Goal: Task Accomplishment & Management: Manage account settings

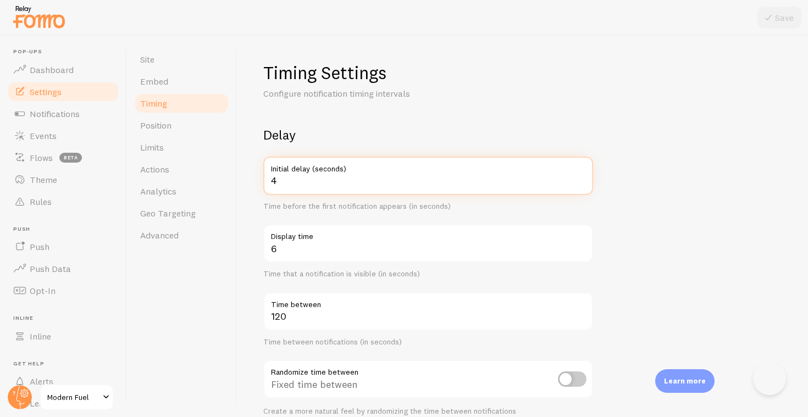
click at [291, 179] on input "4" at bounding box center [428, 176] width 330 height 38
type input "8"
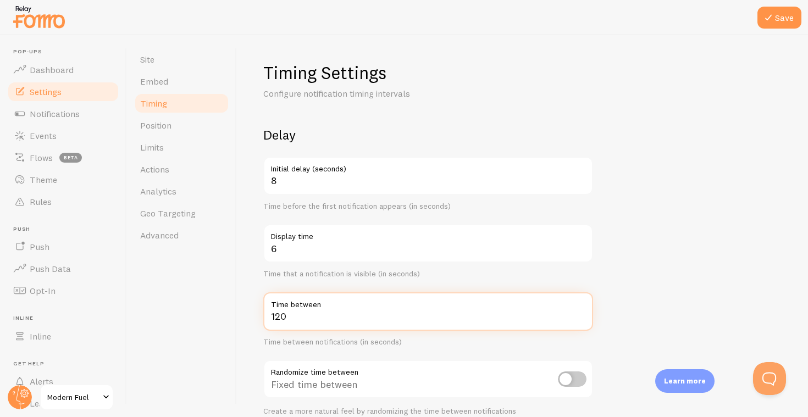
click at [324, 310] on input "120" at bounding box center [428, 311] width 330 height 38
type input "1360"
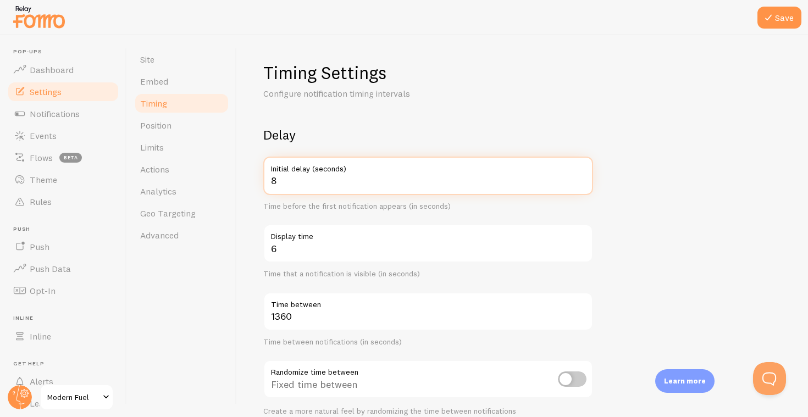
click at [378, 177] on input "8" at bounding box center [428, 176] width 330 height 38
type input "10"
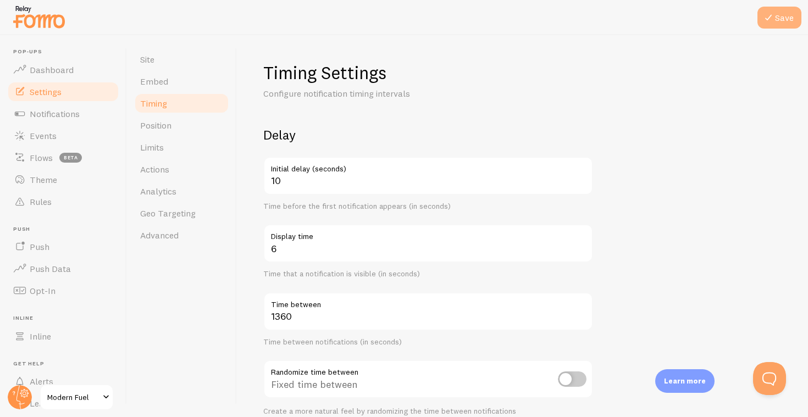
click at [774, 8] on button "Save" at bounding box center [780, 18] width 44 height 22
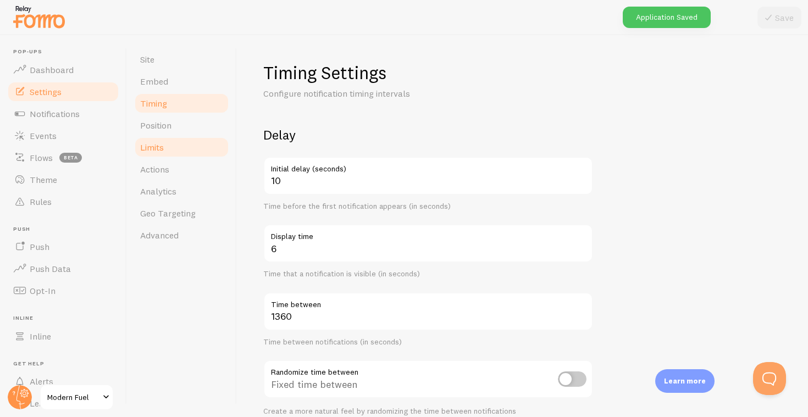
click at [170, 156] on link "Limits" at bounding box center [182, 147] width 96 height 22
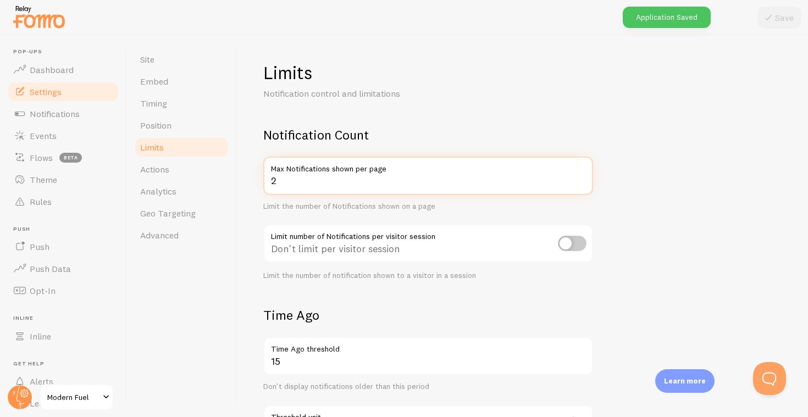
click at [279, 180] on input "2" at bounding box center [428, 176] width 330 height 38
type input "1"
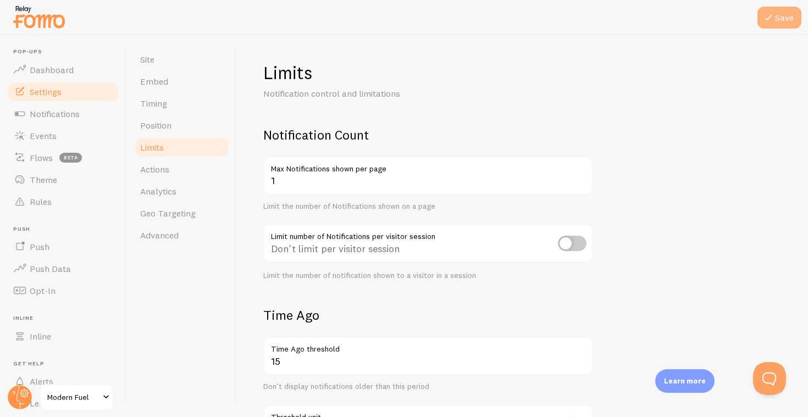
click at [793, 15] on button "Save" at bounding box center [780, 18] width 44 height 22
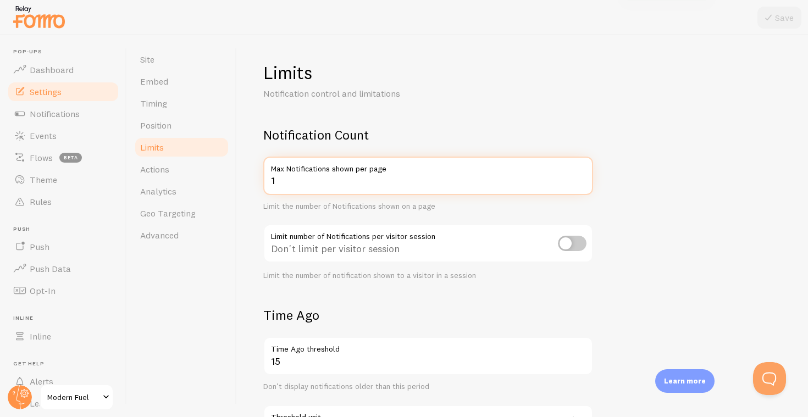
click at [339, 181] on input "1" at bounding box center [428, 176] width 330 height 38
type input "2"
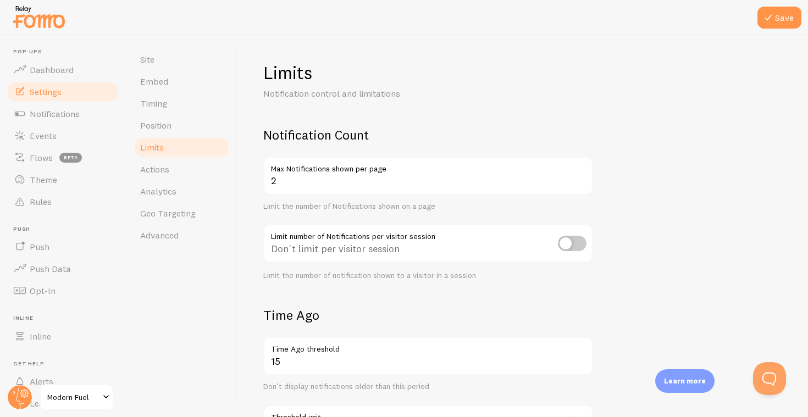
click at [787, 4] on div at bounding box center [404, 17] width 808 height 35
click at [787, 7] on button "Save" at bounding box center [780, 18] width 44 height 22
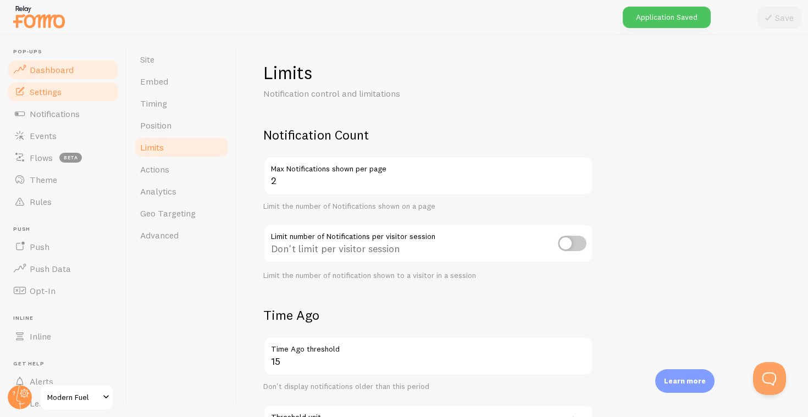
click at [66, 67] on span "Dashboard" at bounding box center [52, 69] width 44 height 11
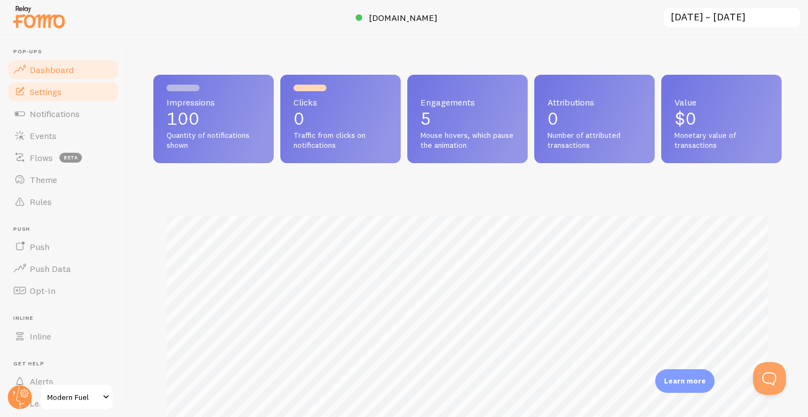
click at [49, 82] on link "Settings" at bounding box center [63, 92] width 113 height 22
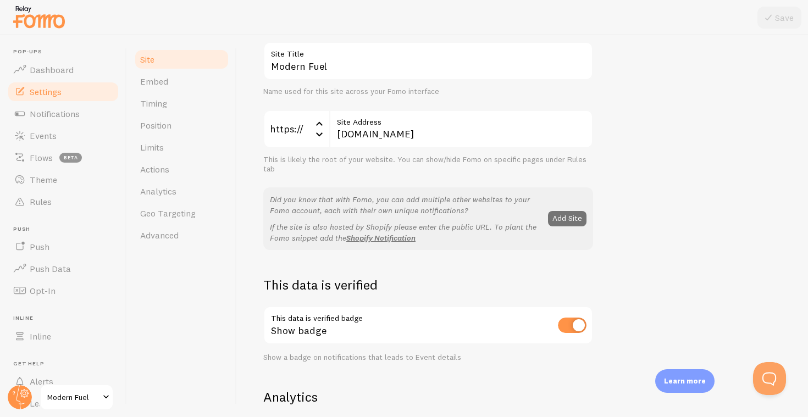
scroll to position [86, 0]
click at [582, 319] on input "checkbox" at bounding box center [572, 323] width 29 height 15
checkbox input "false"
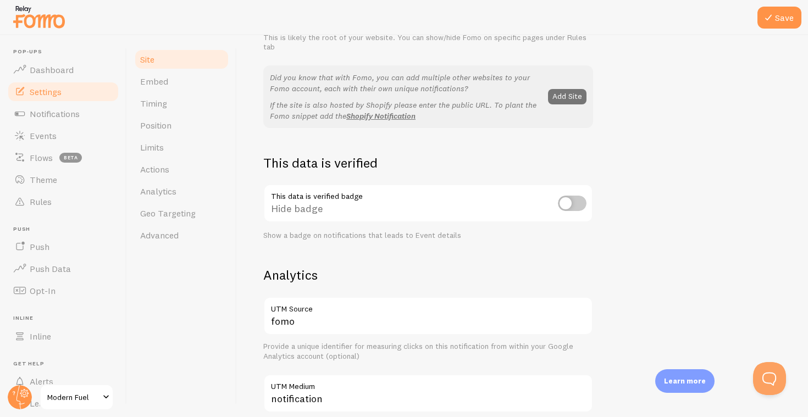
scroll to position [262, 0]
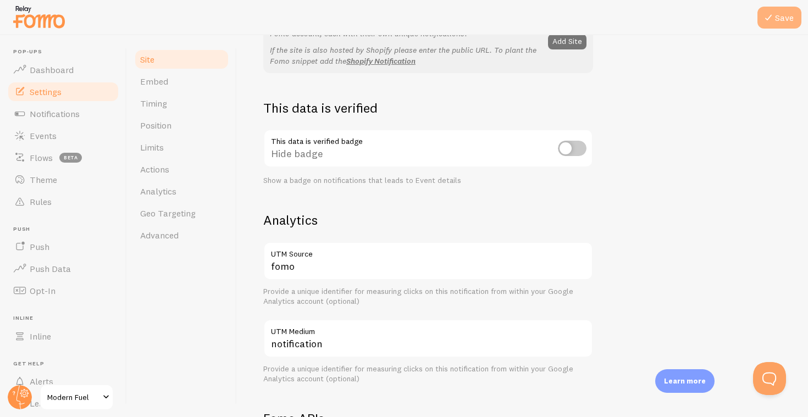
click at [769, 23] on icon at bounding box center [768, 17] width 13 height 13
click at [78, 178] on link "Theme" at bounding box center [63, 180] width 113 height 22
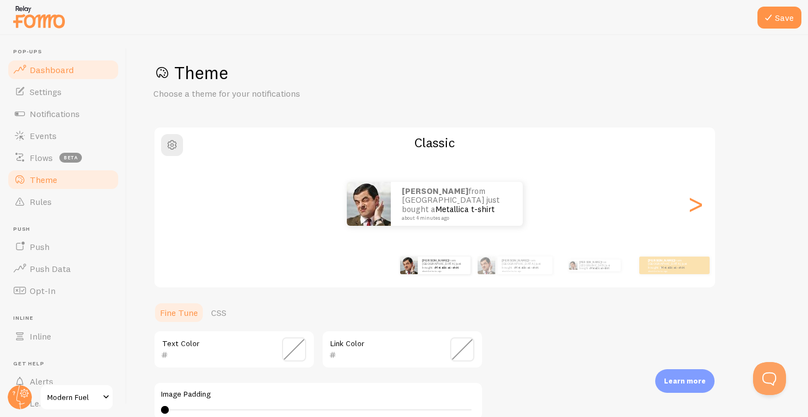
click at [64, 69] on span "Dashboard" at bounding box center [52, 69] width 44 height 11
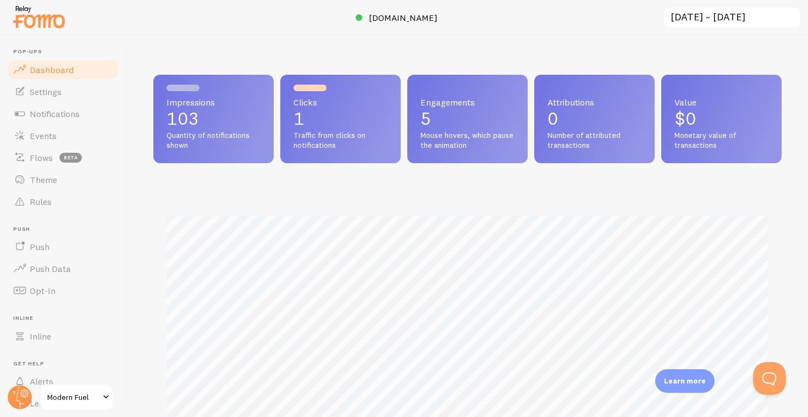
scroll to position [289, 628]
click at [66, 87] on link "Settings" at bounding box center [63, 92] width 113 height 22
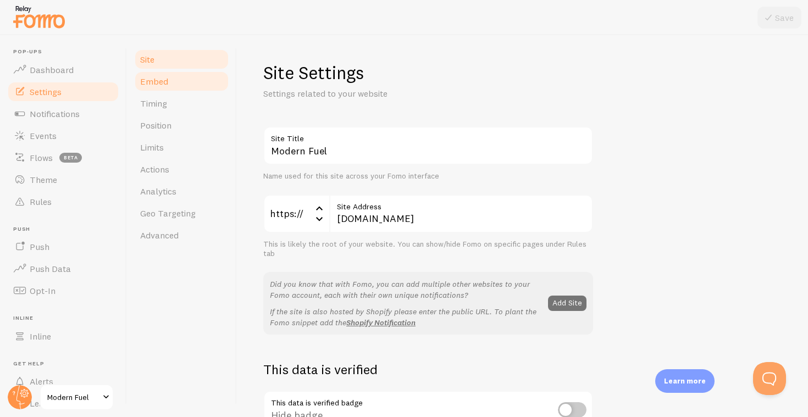
click at [184, 84] on link "Embed" at bounding box center [182, 81] width 96 height 22
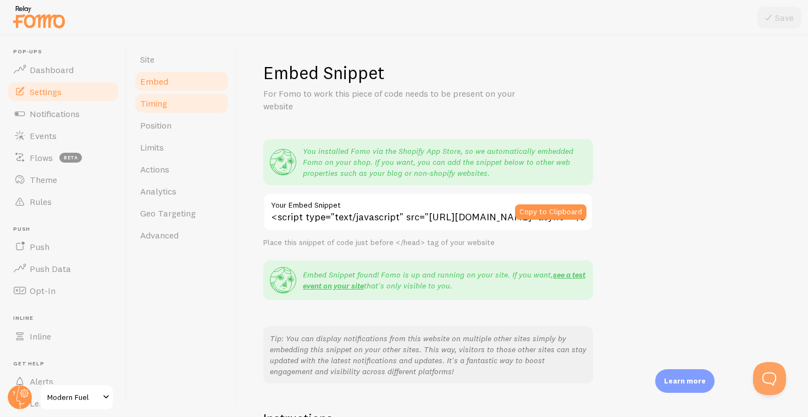
click at [187, 109] on link "Timing" at bounding box center [182, 103] width 96 height 22
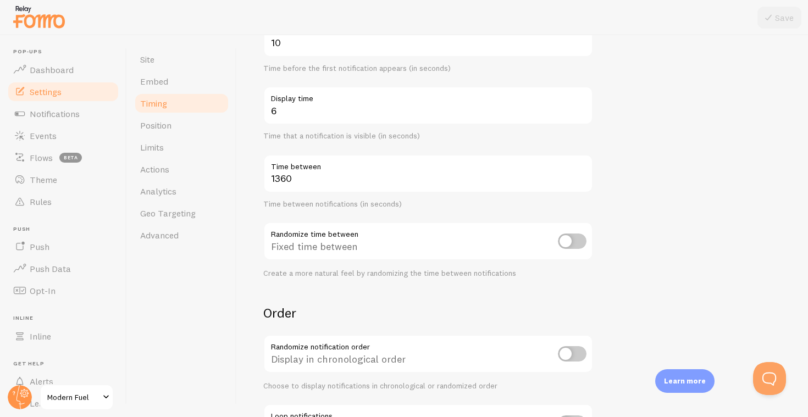
scroll to position [85, 0]
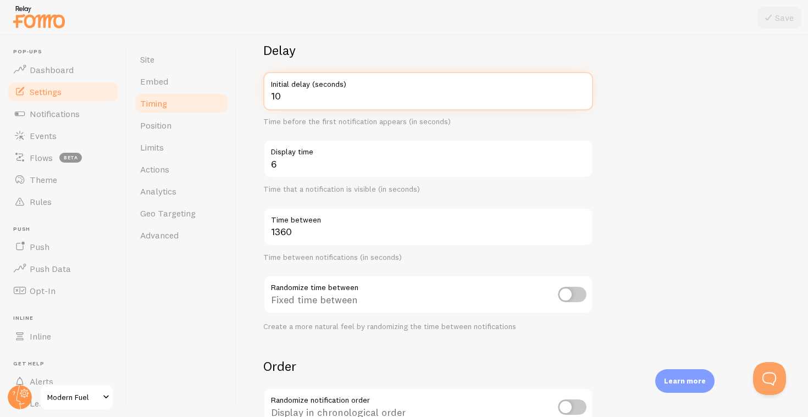
click at [303, 93] on input "10" at bounding box center [428, 91] width 330 height 38
type input "15"
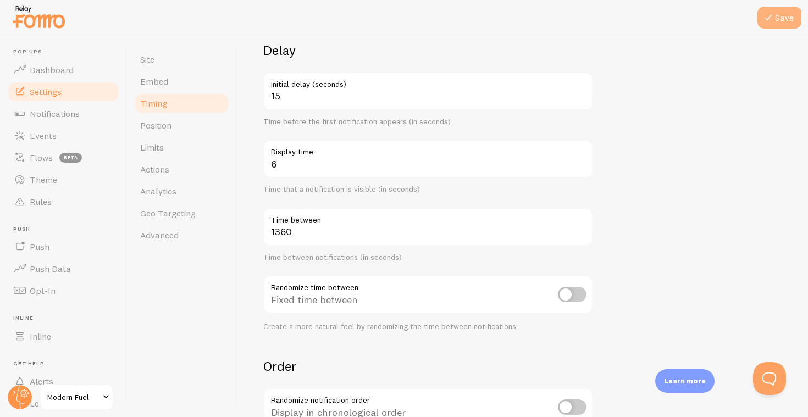
click at [776, 19] on button "Save" at bounding box center [780, 18] width 44 height 22
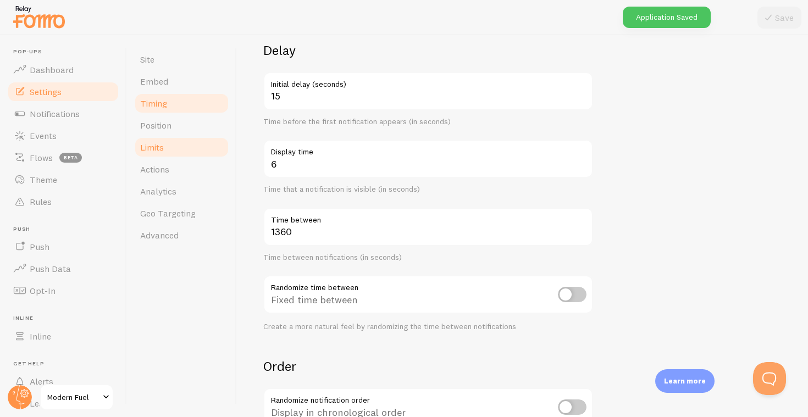
click at [165, 143] on link "Limits" at bounding box center [182, 147] width 96 height 22
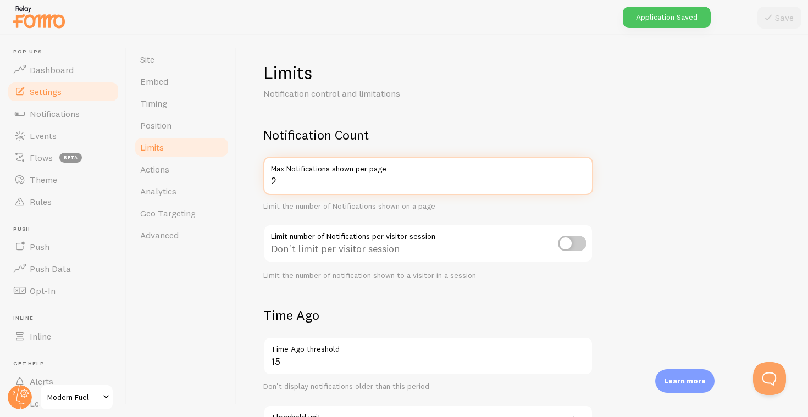
click at [320, 176] on input "2" at bounding box center [428, 176] width 330 height 38
type input "1"
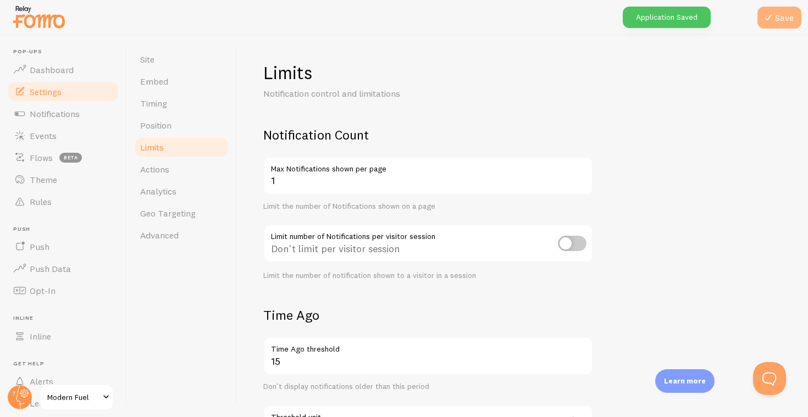
click at [761, 21] on button "Save" at bounding box center [780, 18] width 44 height 22
click at [92, 67] on link "Dashboard" at bounding box center [63, 70] width 113 height 22
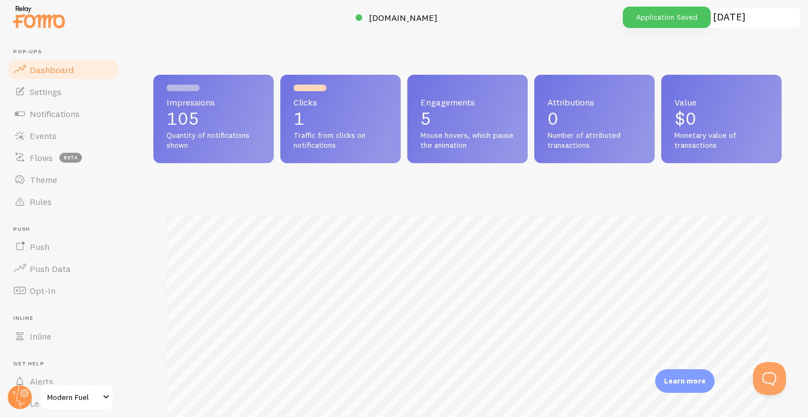
scroll to position [289, 628]
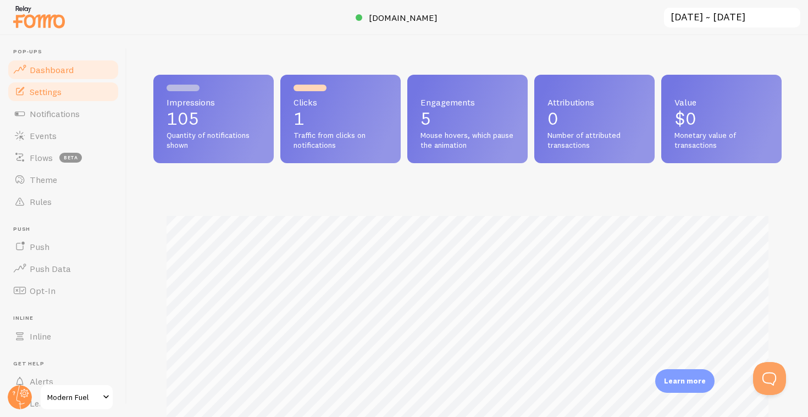
click at [59, 97] on link "Settings" at bounding box center [63, 92] width 113 height 22
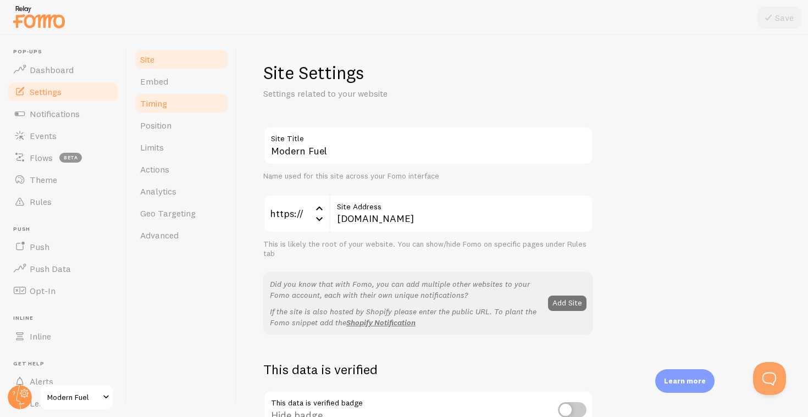
click at [154, 102] on span "Timing" at bounding box center [153, 103] width 27 height 11
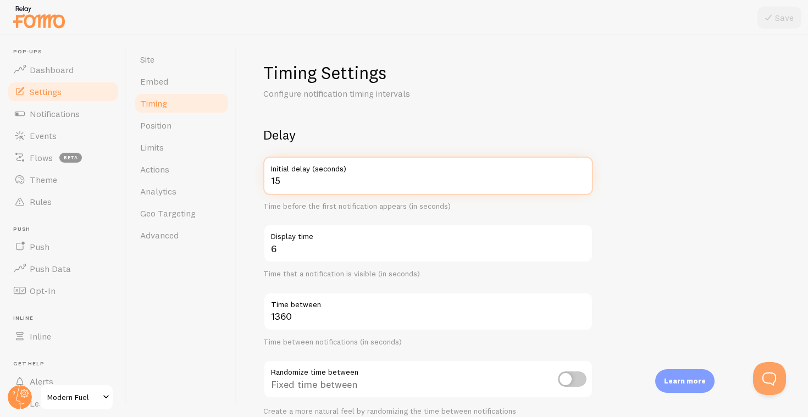
click at [363, 180] on input "15" at bounding box center [428, 176] width 330 height 38
type input "1"
type input "20"
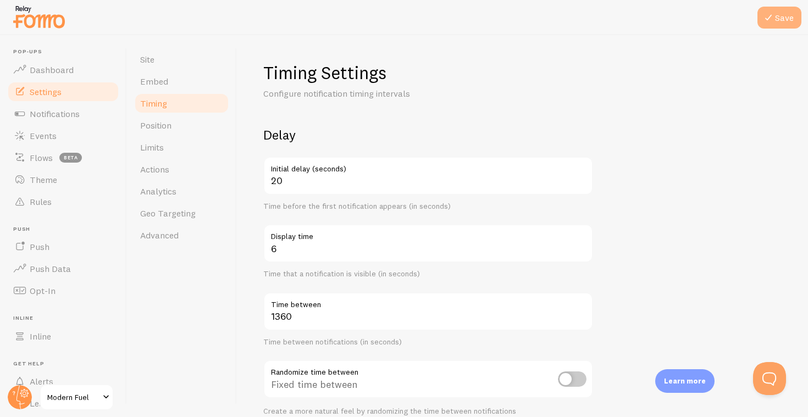
click at [787, 14] on button "Save" at bounding box center [780, 18] width 44 height 22
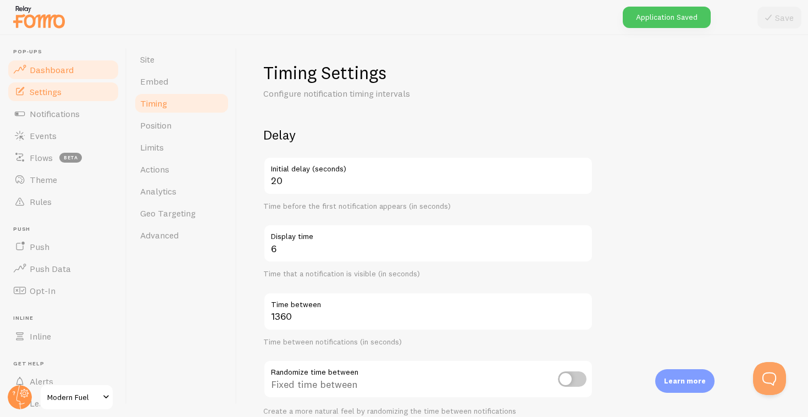
click at [93, 67] on link "Dashboard" at bounding box center [63, 70] width 113 height 22
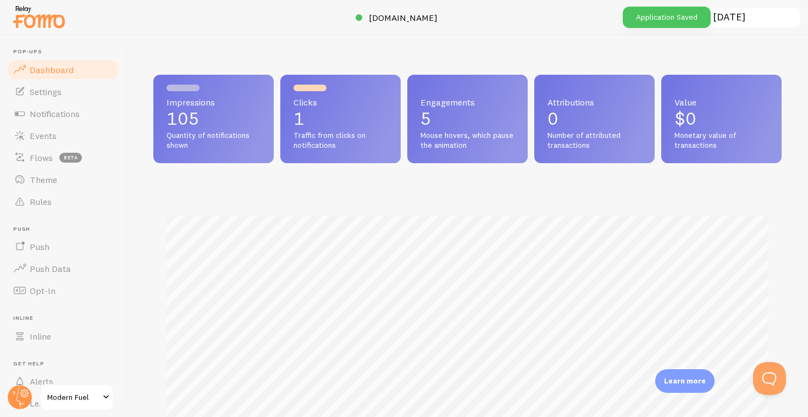
scroll to position [289, 628]
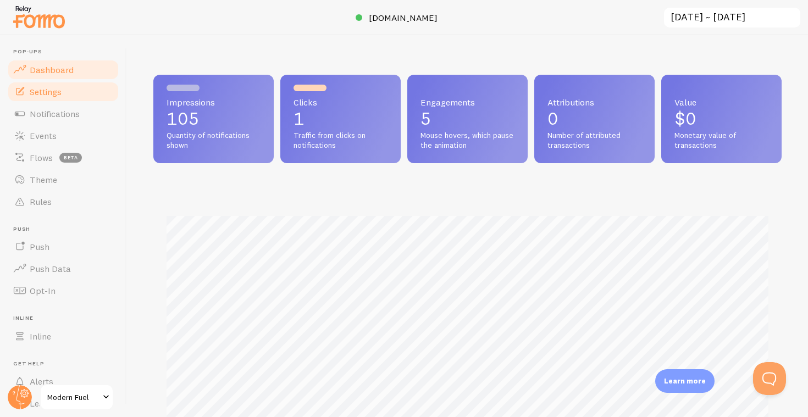
click at [66, 90] on link "Settings" at bounding box center [63, 92] width 113 height 22
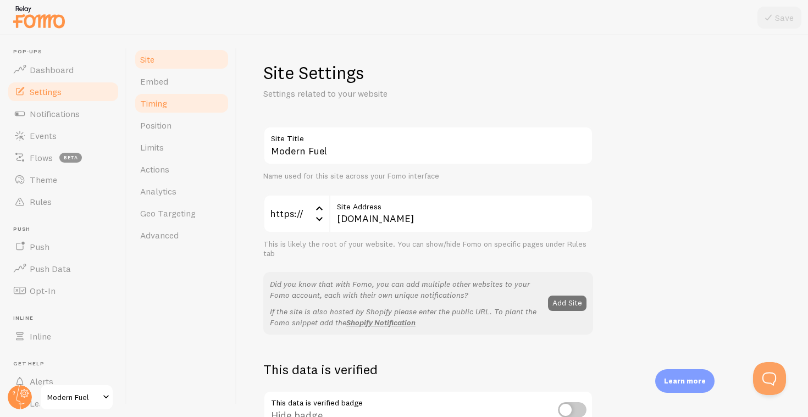
click at [164, 101] on span "Timing" at bounding box center [153, 103] width 27 height 11
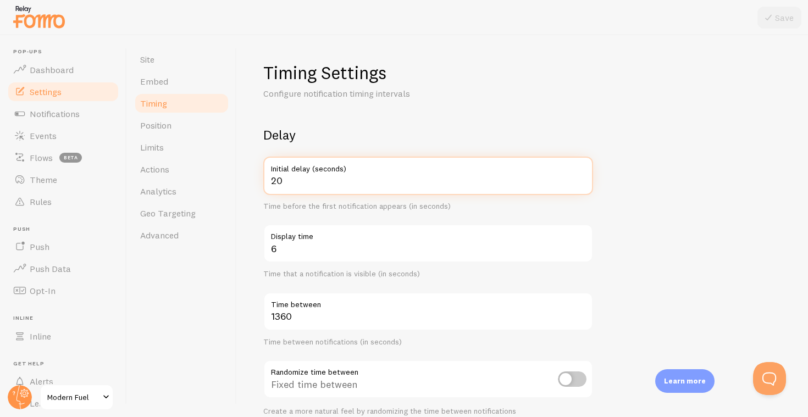
click at [312, 180] on input "20" at bounding box center [428, 176] width 330 height 38
type input "2"
type input "15"
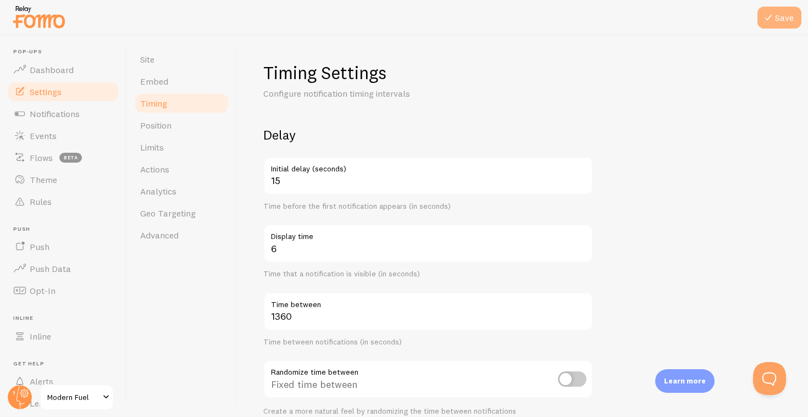
click at [791, 19] on button "Save" at bounding box center [780, 18] width 44 height 22
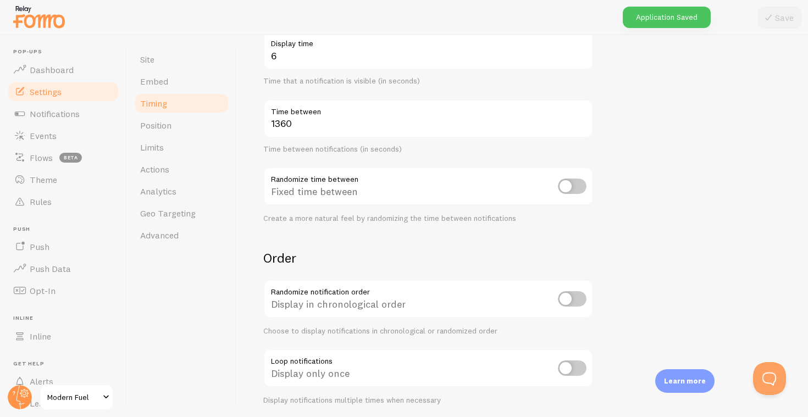
scroll to position [196, 0]
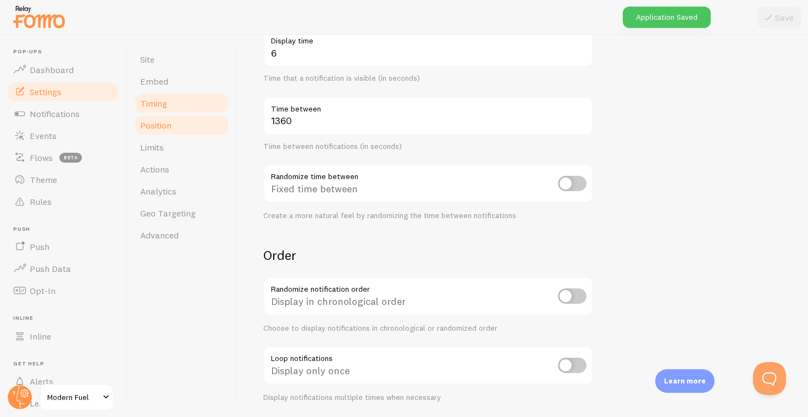
click at [180, 133] on link "Position" at bounding box center [182, 125] width 96 height 22
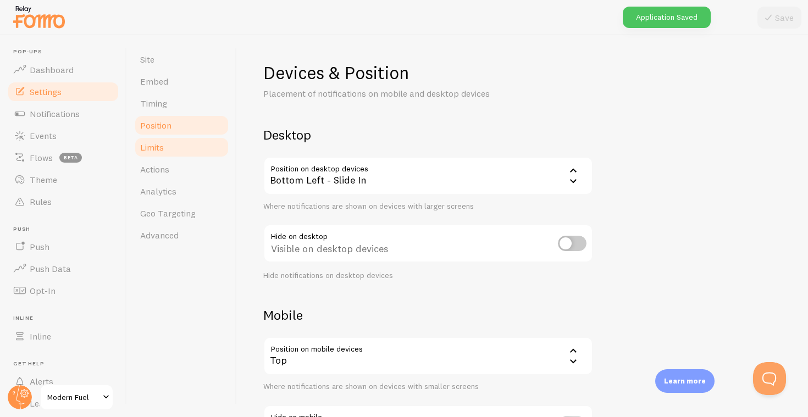
click at [176, 152] on link "Limits" at bounding box center [182, 147] width 96 height 22
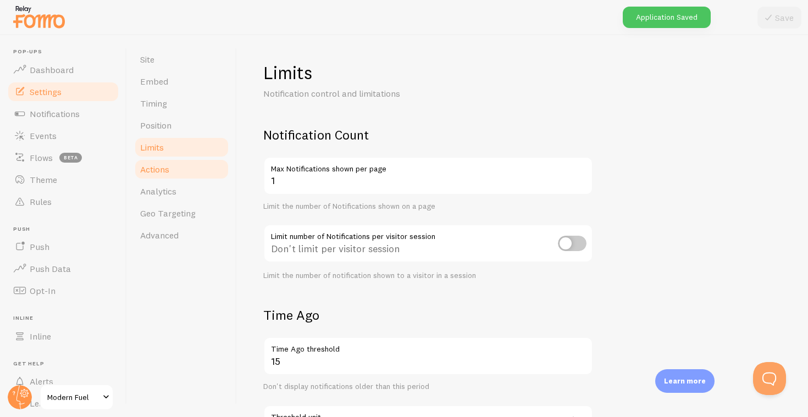
click at [173, 165] on link "Actions" at bounding box center [182, 169] width 96 height 22
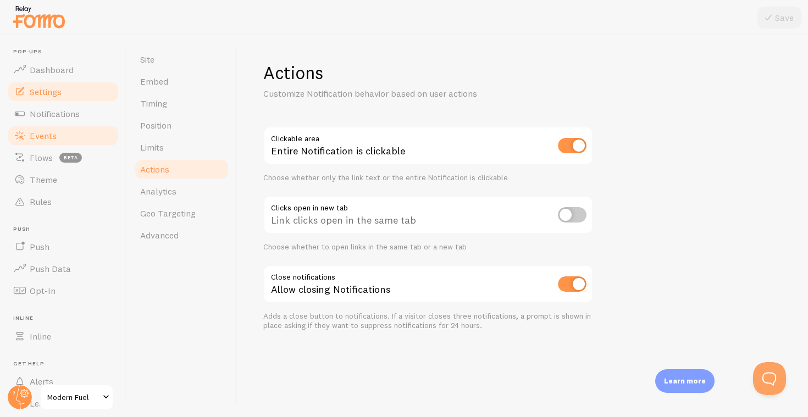
click at [80, 139] on link "Events" at bounding box center [63, 136] width 113 height 22
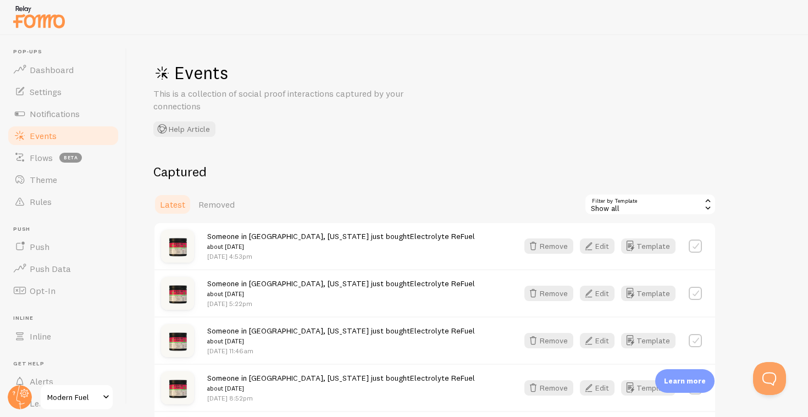
click at [633, 200] on div "Show all" at bounding box center [650, 205] width 132 height 22
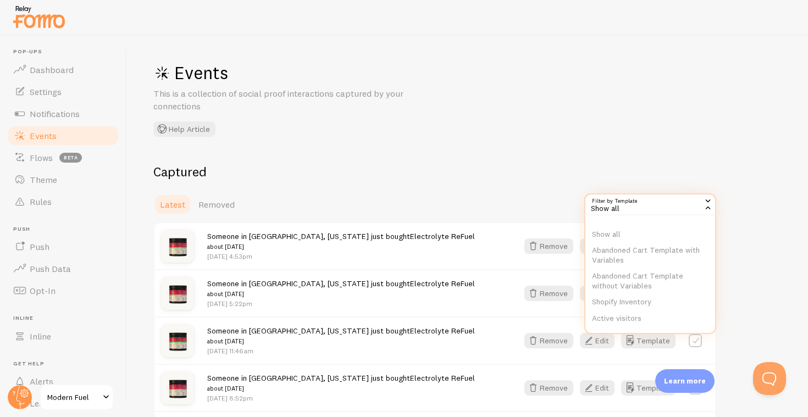
click at [485, 176] on h2 "Captured" at bounding box center [434, 171] width 563 height 17
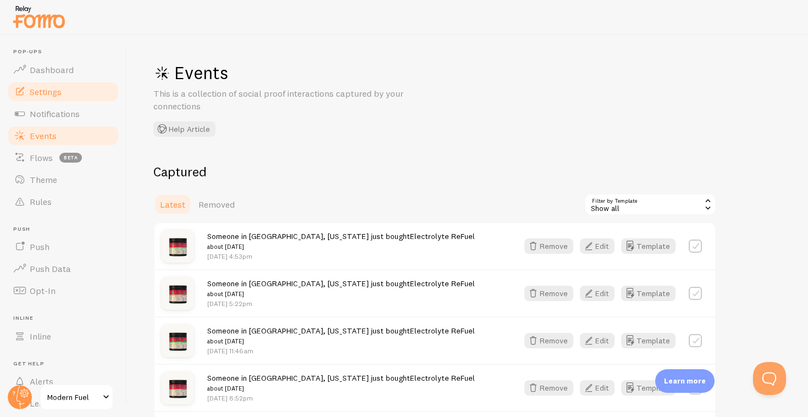
click at [61, 98] on link "Settings" at bounding box center [63, 92] width 113 height 22
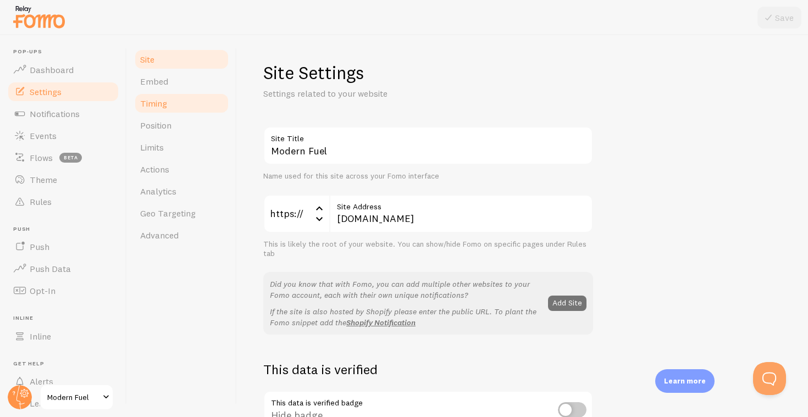
click at [185, 93] on link "Timing" at bounding box center [182, 103] width 96 height 22
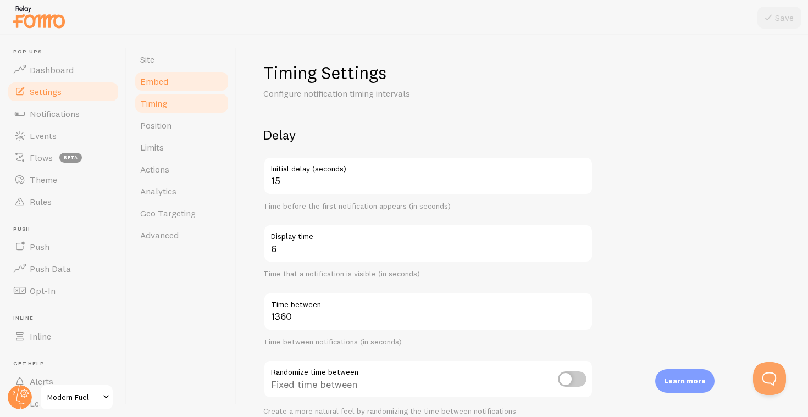
click at [183, 82] on link "Embed" at bounding box center [182, 81] width 96 height 22
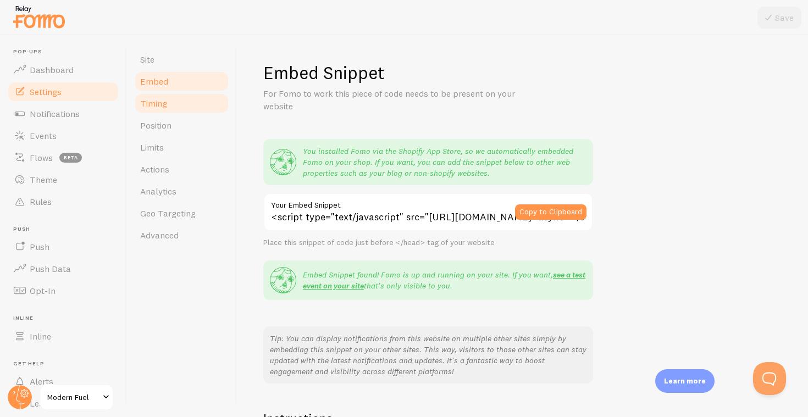
click at [170, 98] on link "Timing" at bounding box center [182, 103] width 96 height 22
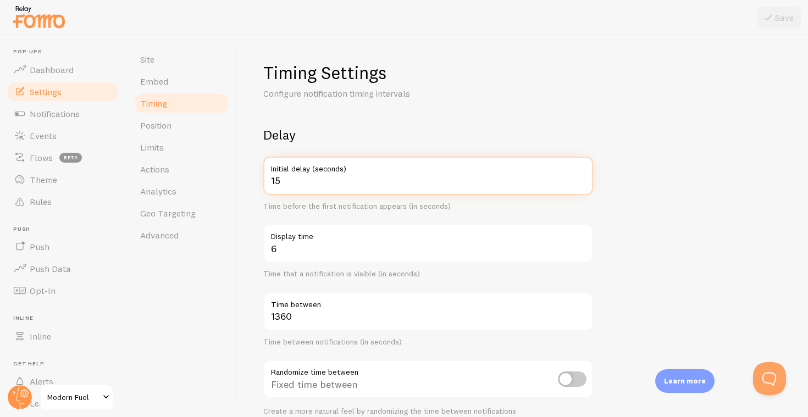
click at [299, 181] on input "15" at bounding box center [428, 176] width 330 height 38
type input "17"
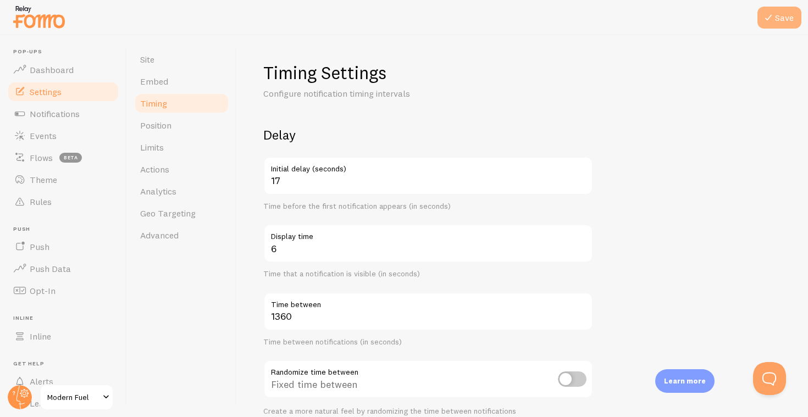
click at [766, 15] on icon at bounding box center [768, 17] width 13 height 13
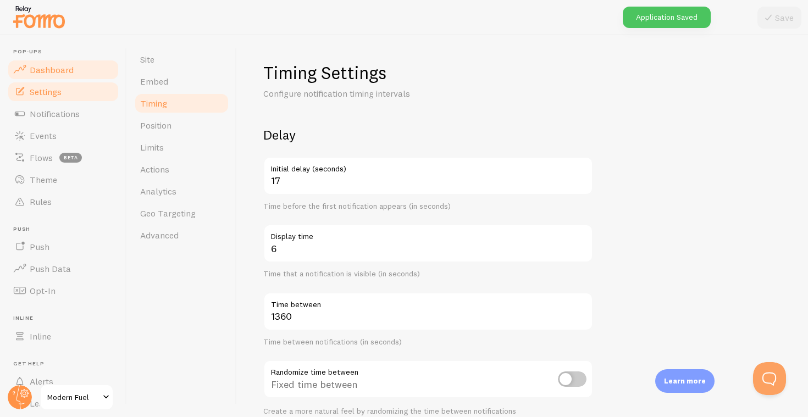
click at [78, 64] on link "Dashboard" at bounding box center [63, 70] width 113 height 22
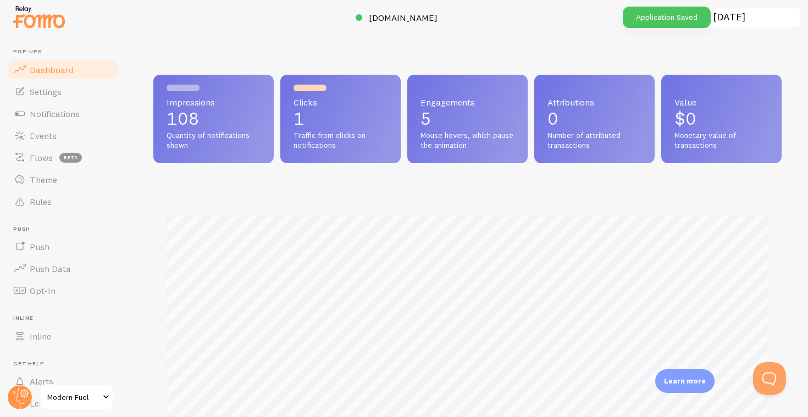
scroll to position [289, 628]
